Goal: Navigation & Orientation: Find specific page/section

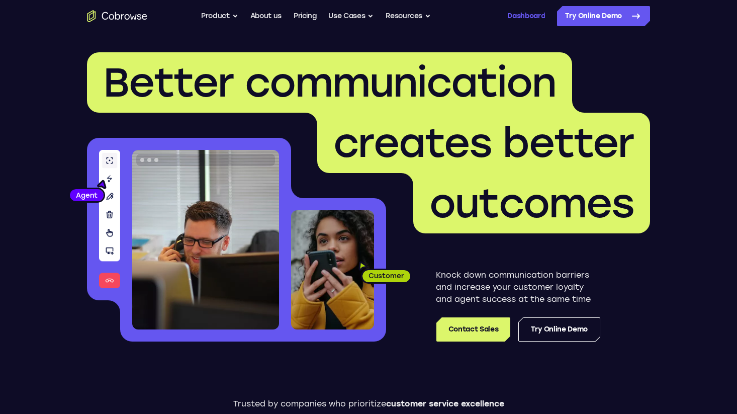
click at [510, 21] on link "Dashboard" at bounding box center [526, 16] width 38 height 20
click at [526, 15] on link "Dashboard" at bounding box center [526, 16] width 38 height 20
